Goal: Find specific page/section: Locate a particular part of the current website

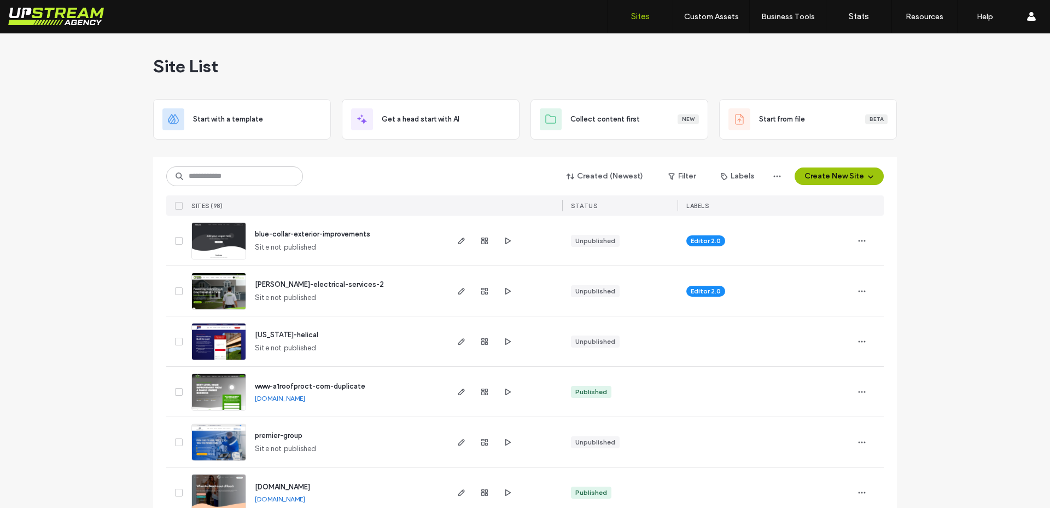
click at [373, 170] on div "Created (Newest) Filter Labels Create New Site" at bounding box center [525, 176] width 718 height 21
click at [483, 173] on div "Created (Newest) Filter Labels Create New Site" at bounding box center [525, 176] width 718 height 21
click at [257, 180] on input at bounding box center [234, 176] width 137 height 20
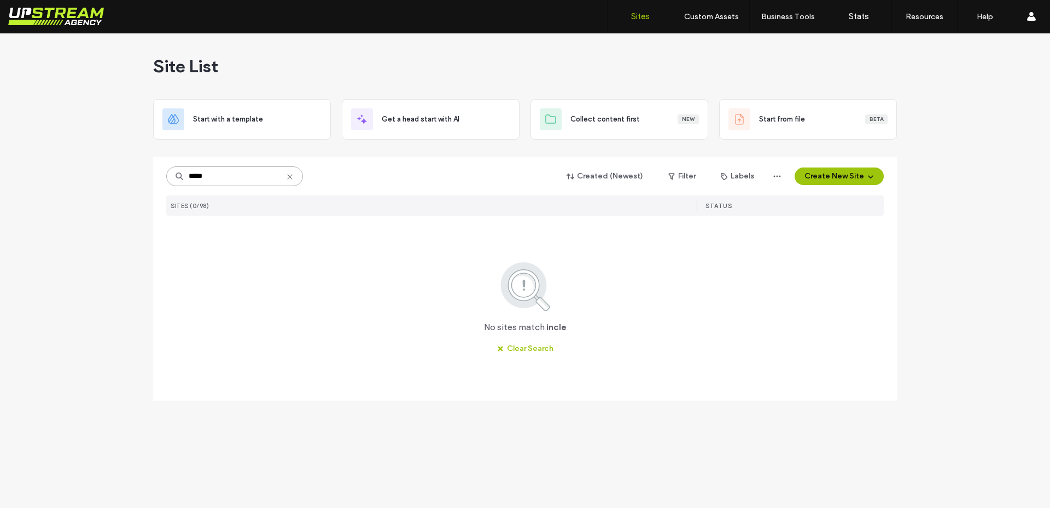
type input "*"
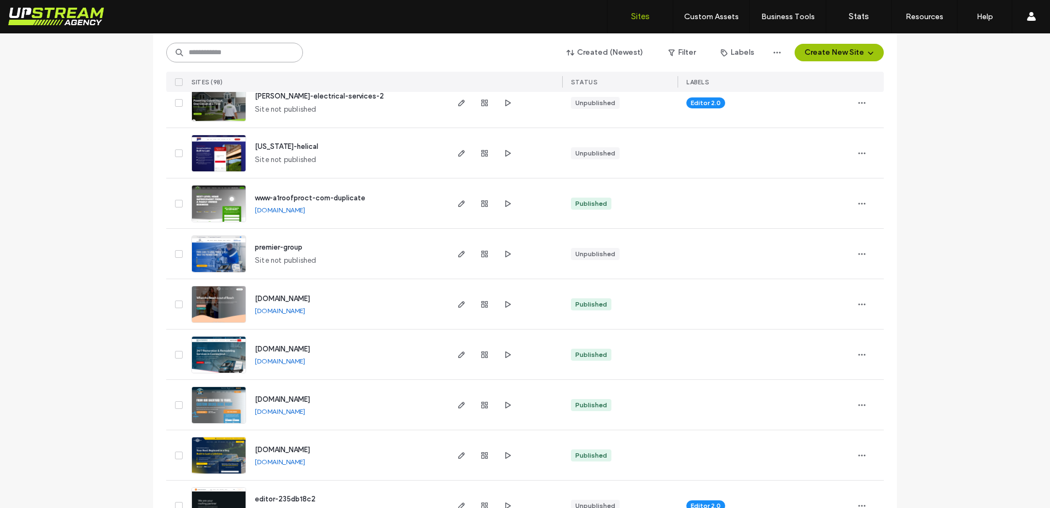
scroll to position [215, 0]
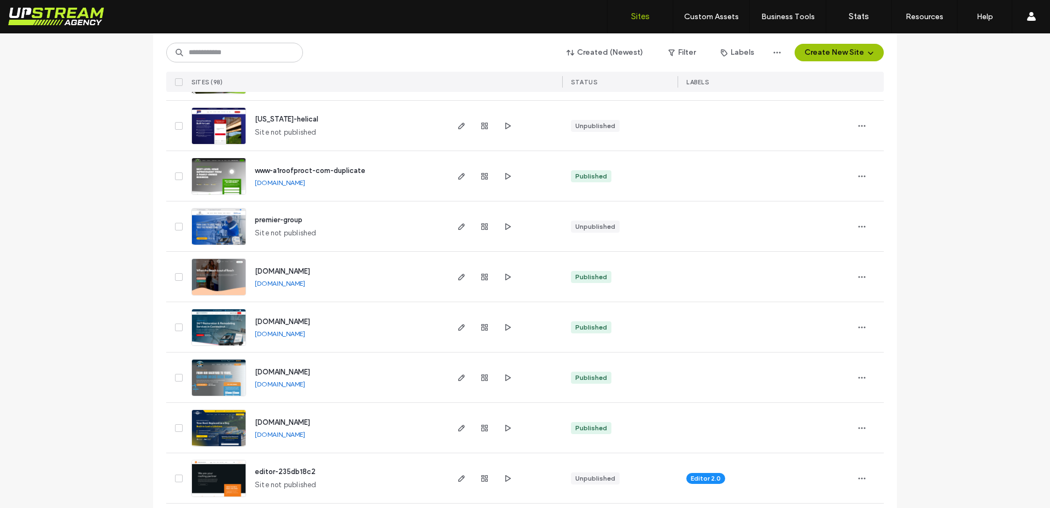
click at [211, 332] on img at bounding box center [219, 346] width 54 height 74
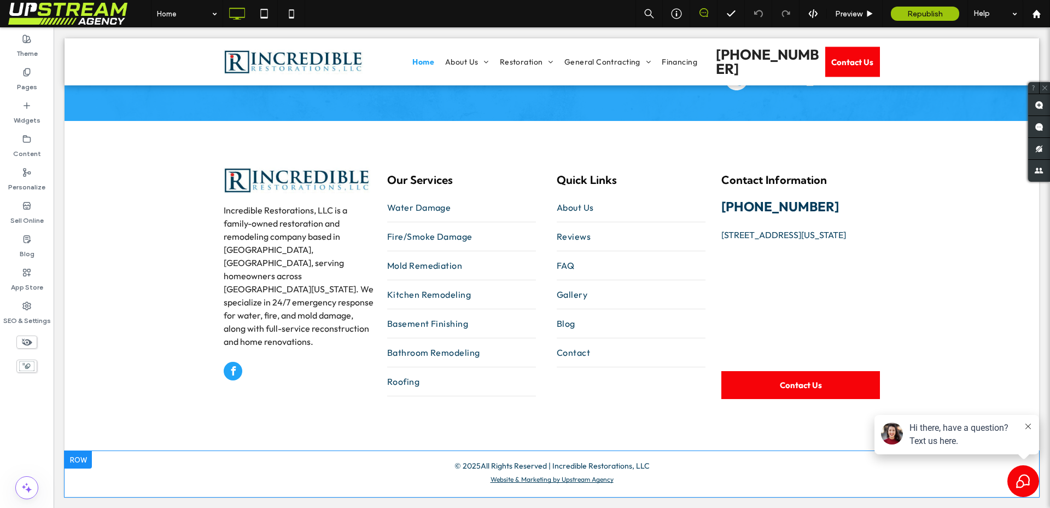
scroll to position [4599, 0]
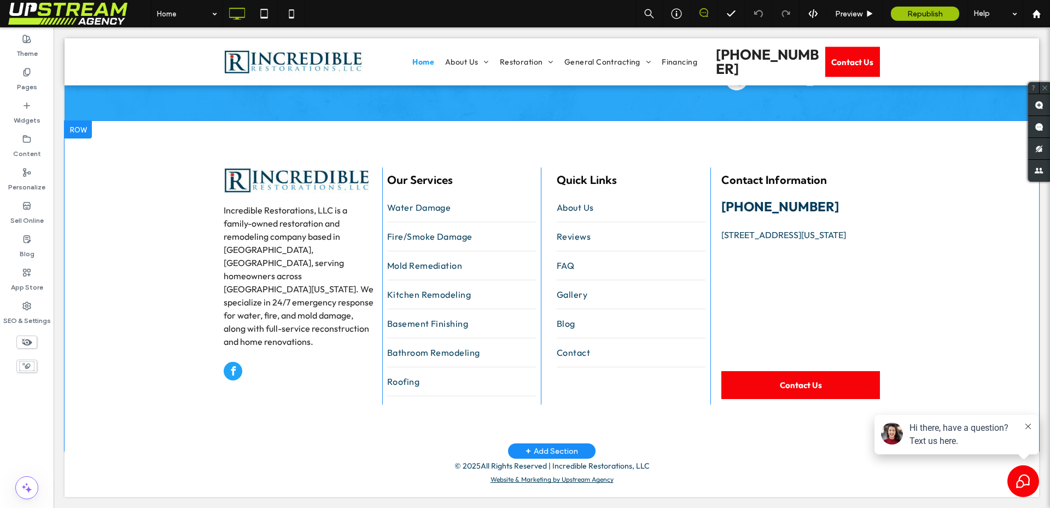
click at [113, 311] on div "Incredible Restorations, LLC is a family-owned restoration and remodeling compa…" at bounding box center [552, 286] width 975 height 330
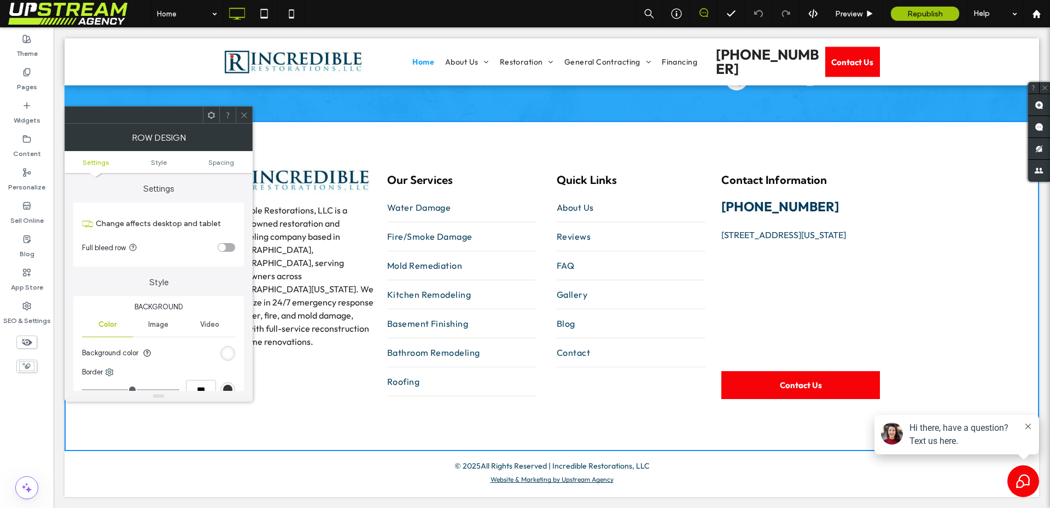
click at [241, 120] on span at bounding box center [244, 115] width 8 height 16
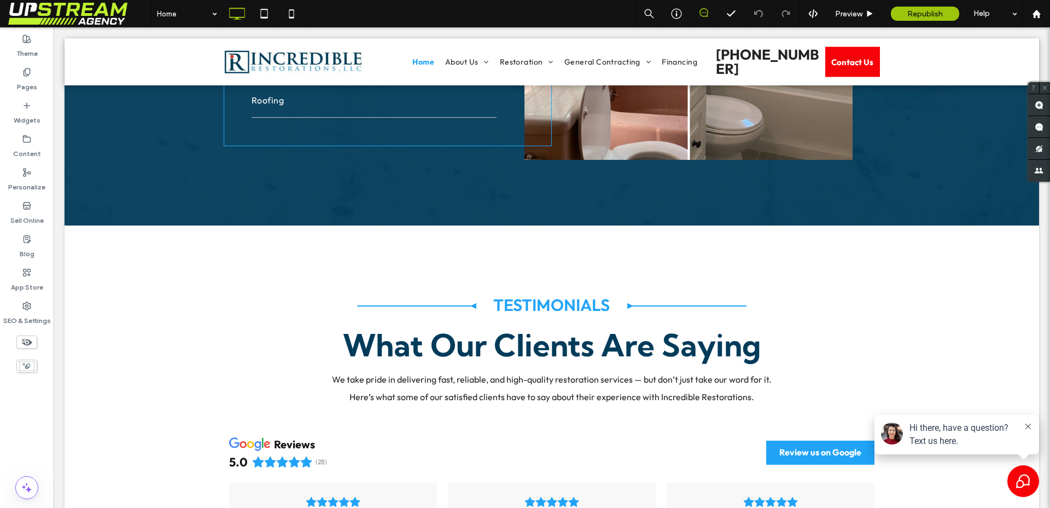
scroll to position [1994, 0]
